Goal: Task Accomplishment & Management: Use online tool/utility

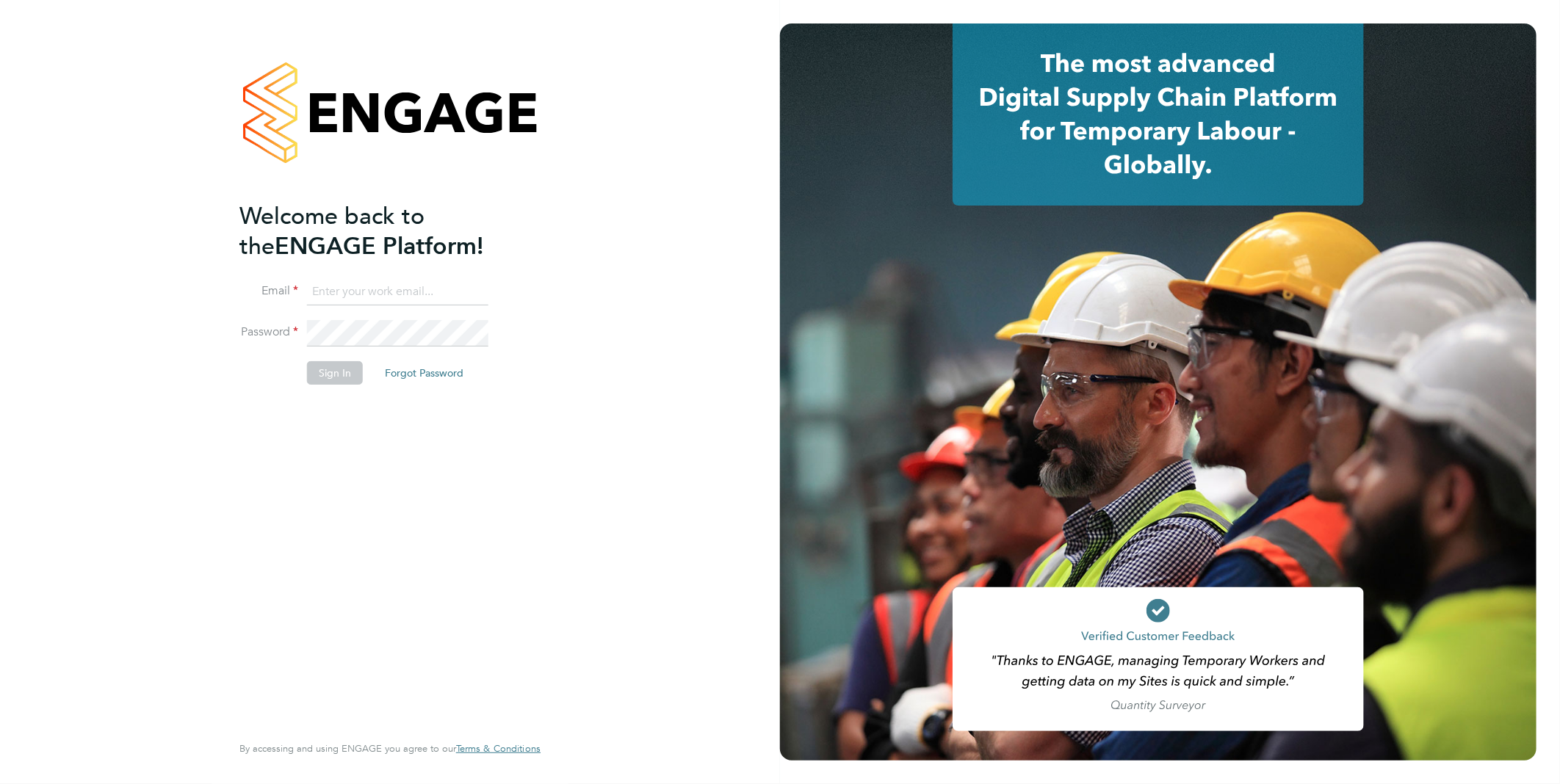
type input "[PERSON_NAME][EMAIL_ADDRESS][PERSON_NAME][DOMAIN_NAME]"
click at [325, 375] on button "Sign In" at bounding box center [334, 373] width 56 height 24
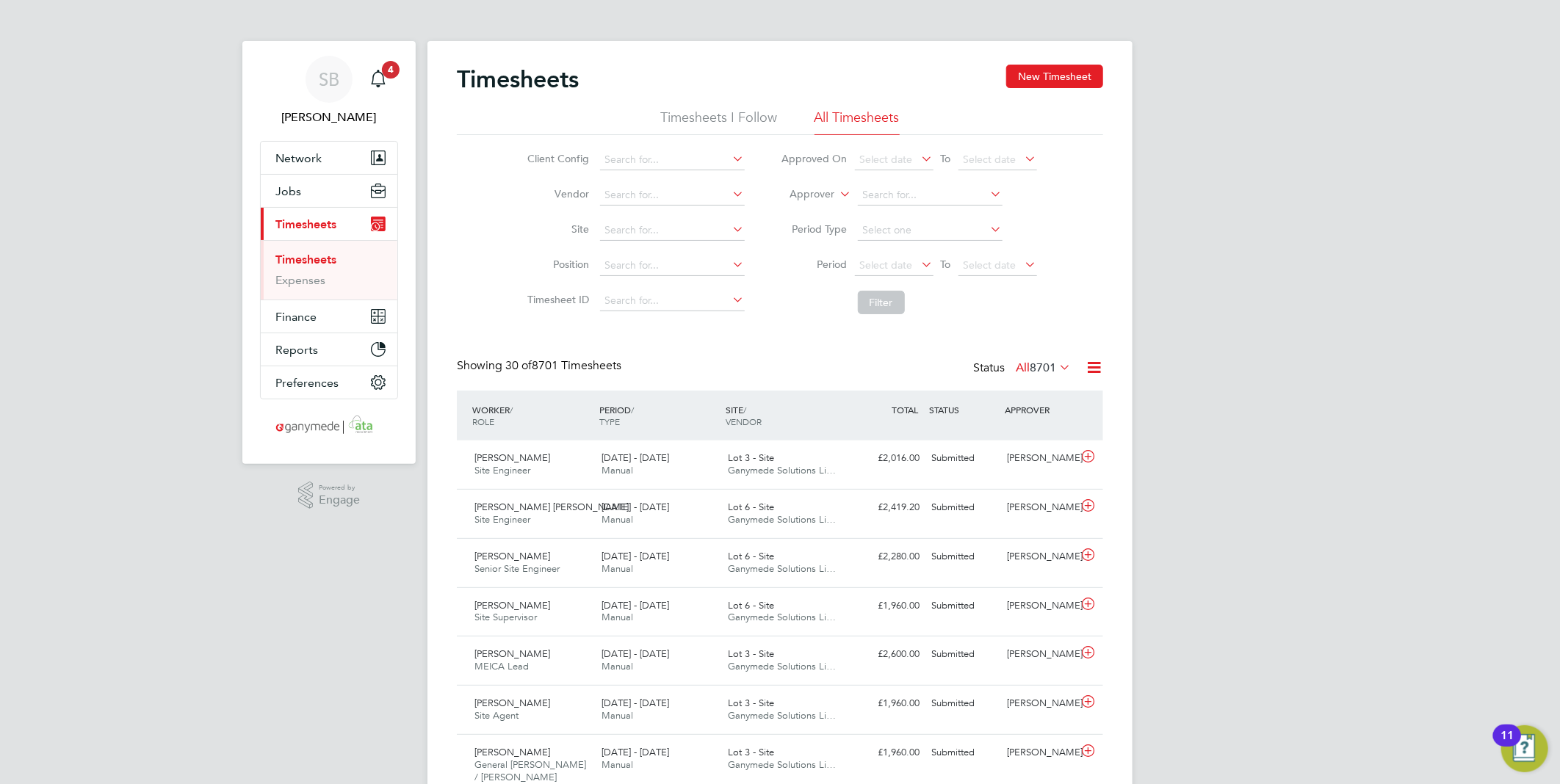
click at [1095, 365] on icon at bounding box center [1094, 367] width 19 height 19
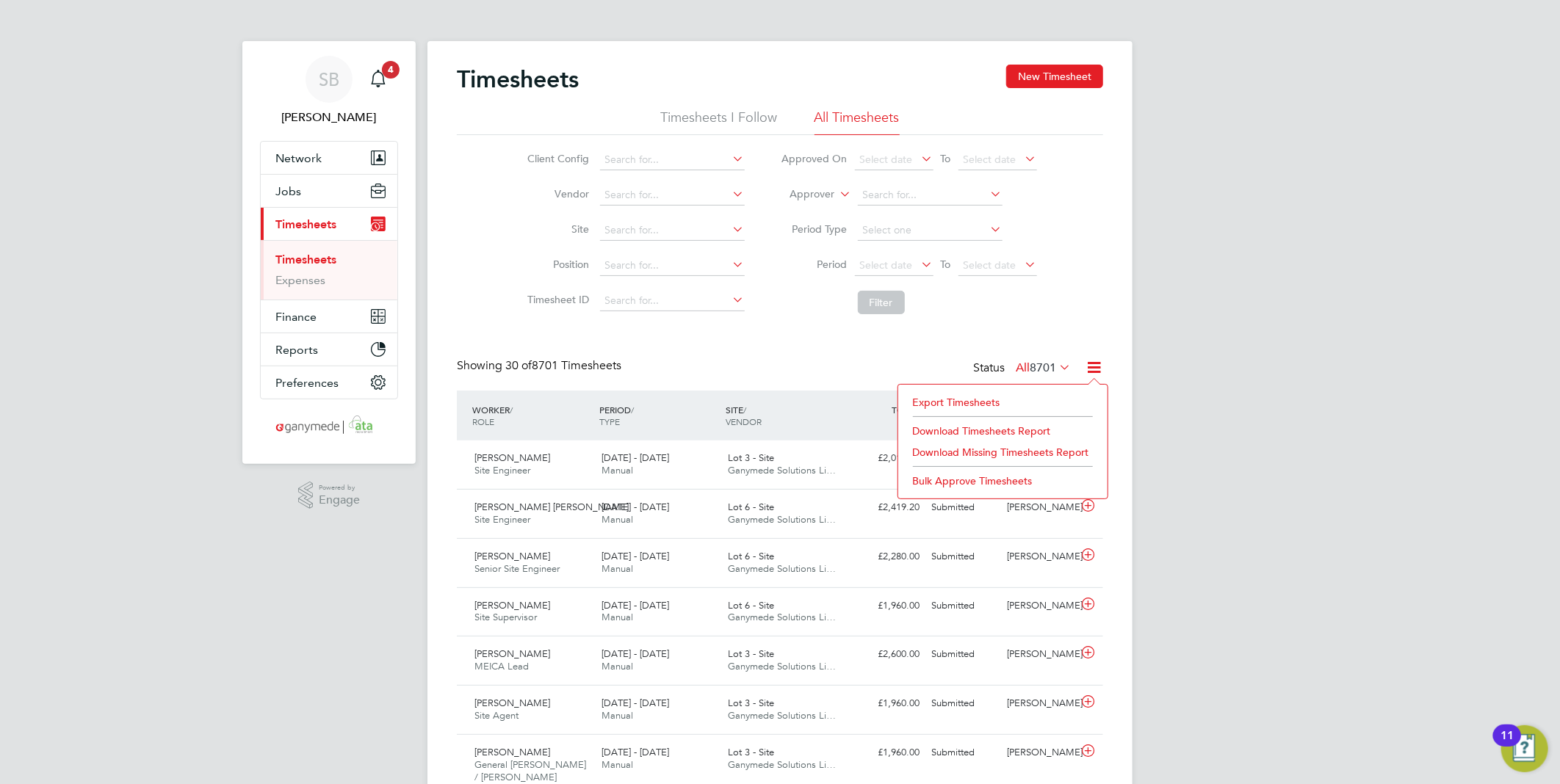
click at [974, 399] on li "Export Timesheets" at bounding box center [1003, 402] width 195 height 21
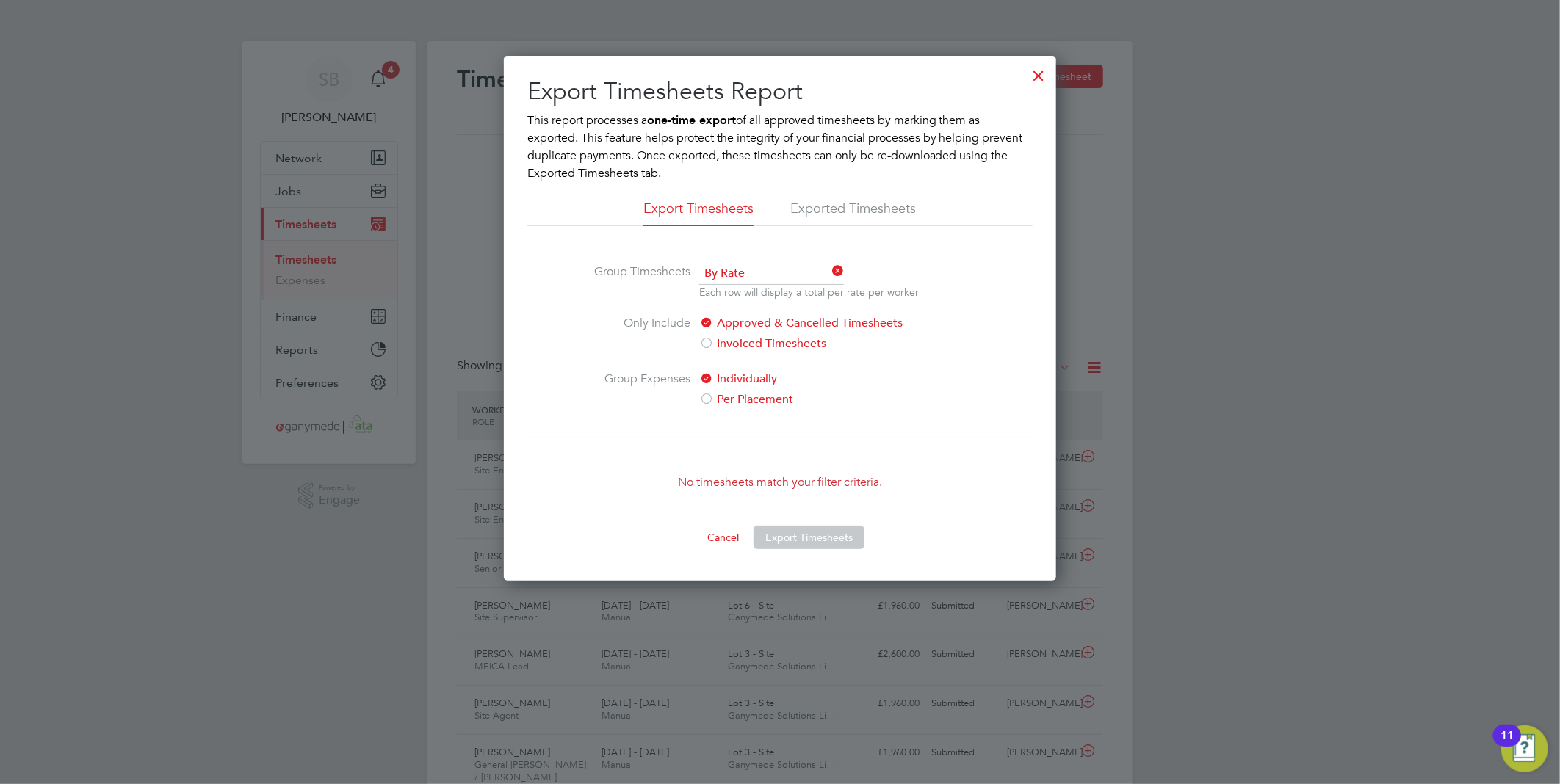
click at [1049, 77] on div at bounding box center [1039, 72] width 27 height 27
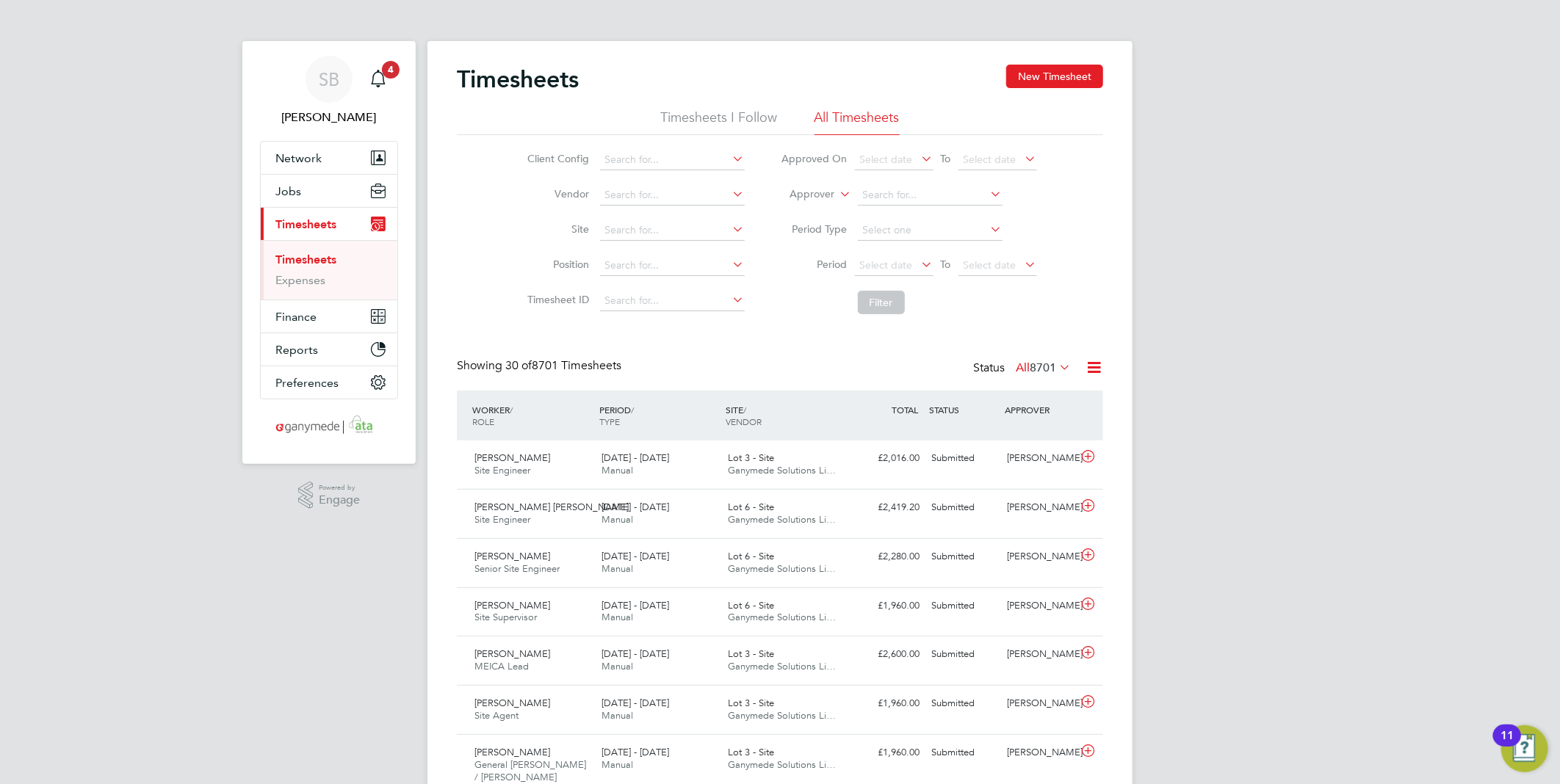
click at [1094, 364] on icon at bounding box center [1094, 367] width 19 height 19
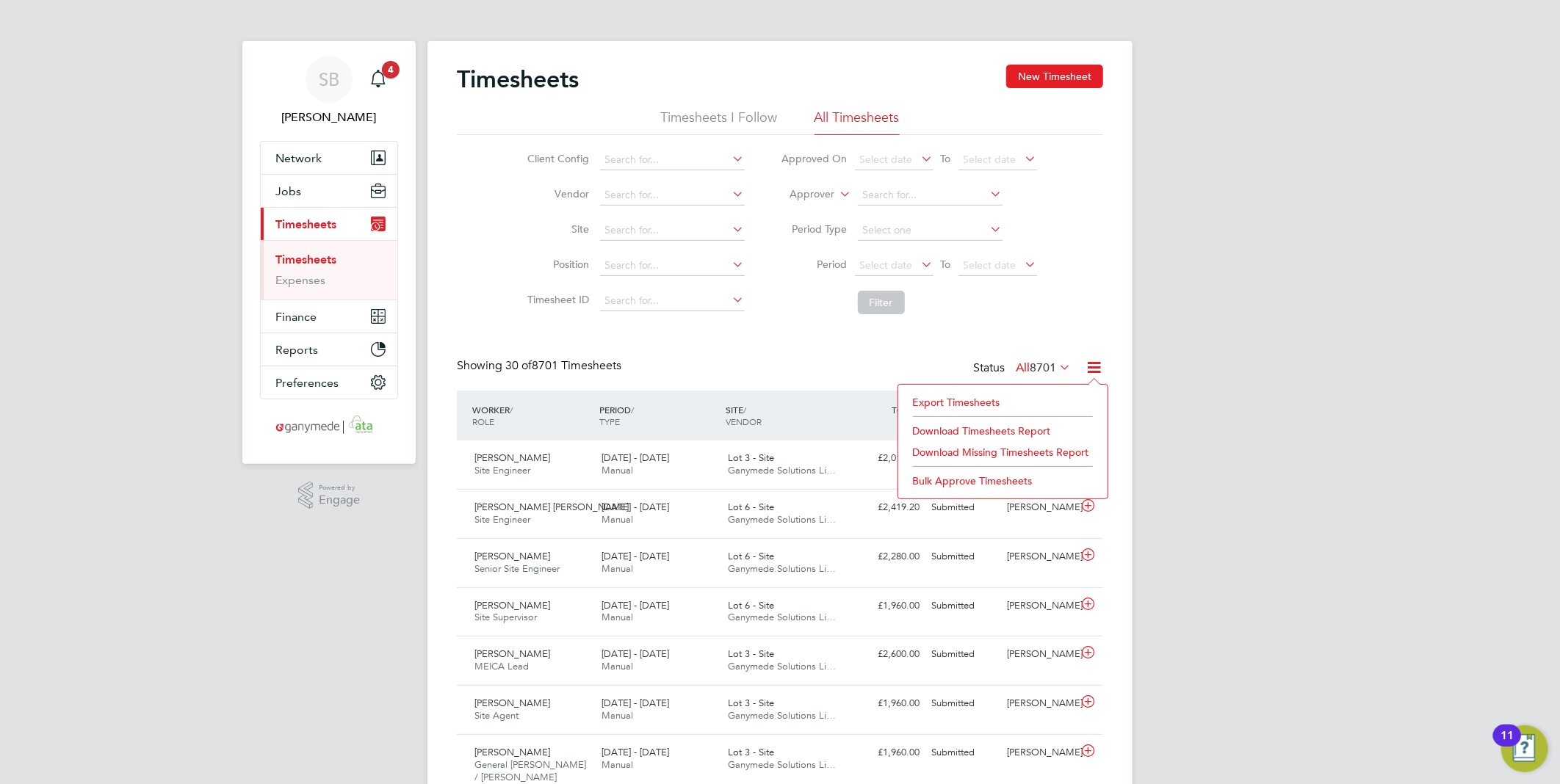
click at [972, 399] on li "Export Timesheets" at bounding box center [1003, 402] width 195 height 21
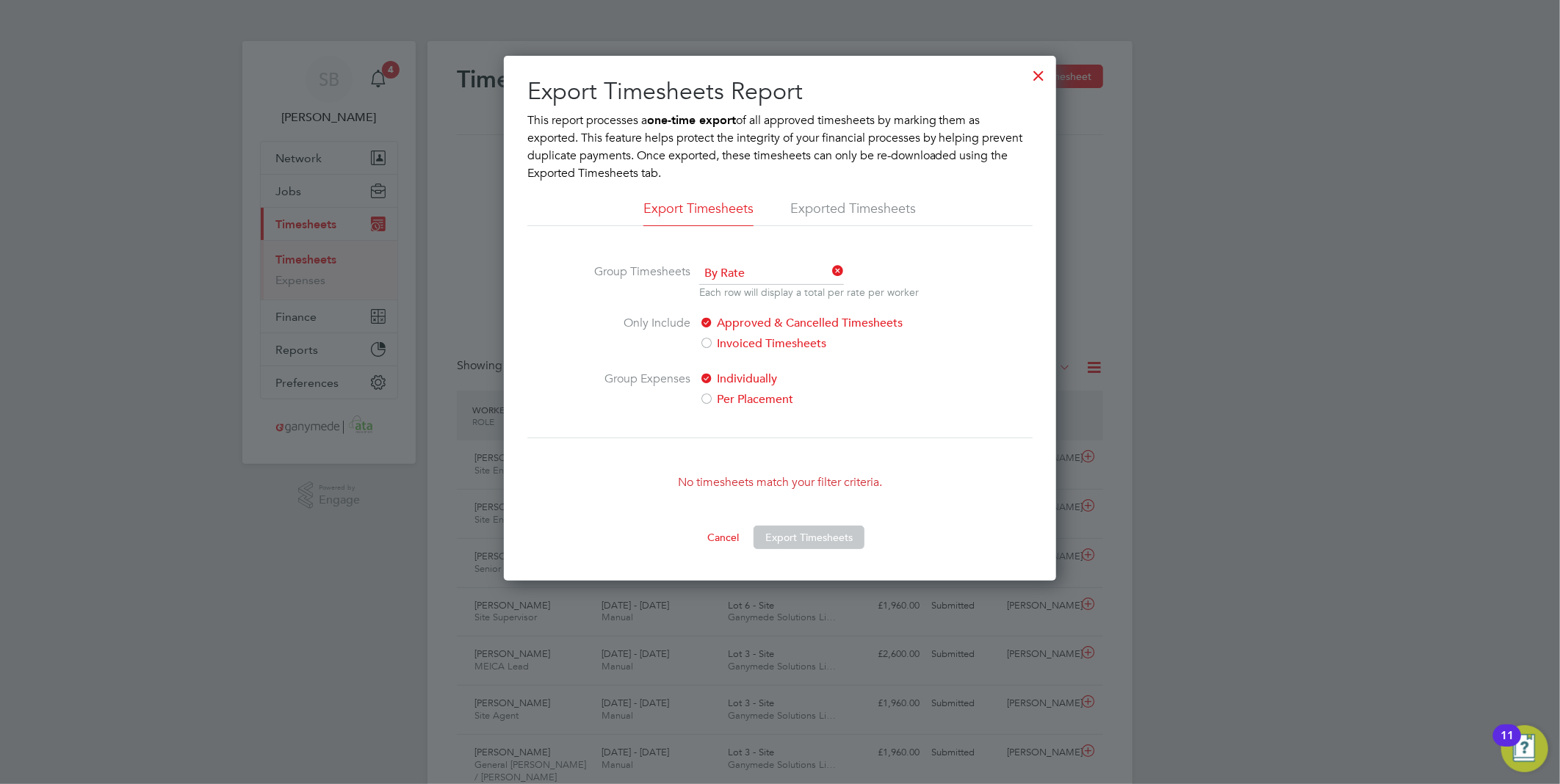
click at [1041, 74] on div at bounding box center [1039, 72] width 27 height 27
